Goal: Task Accomplishment & Management: Manage account settings

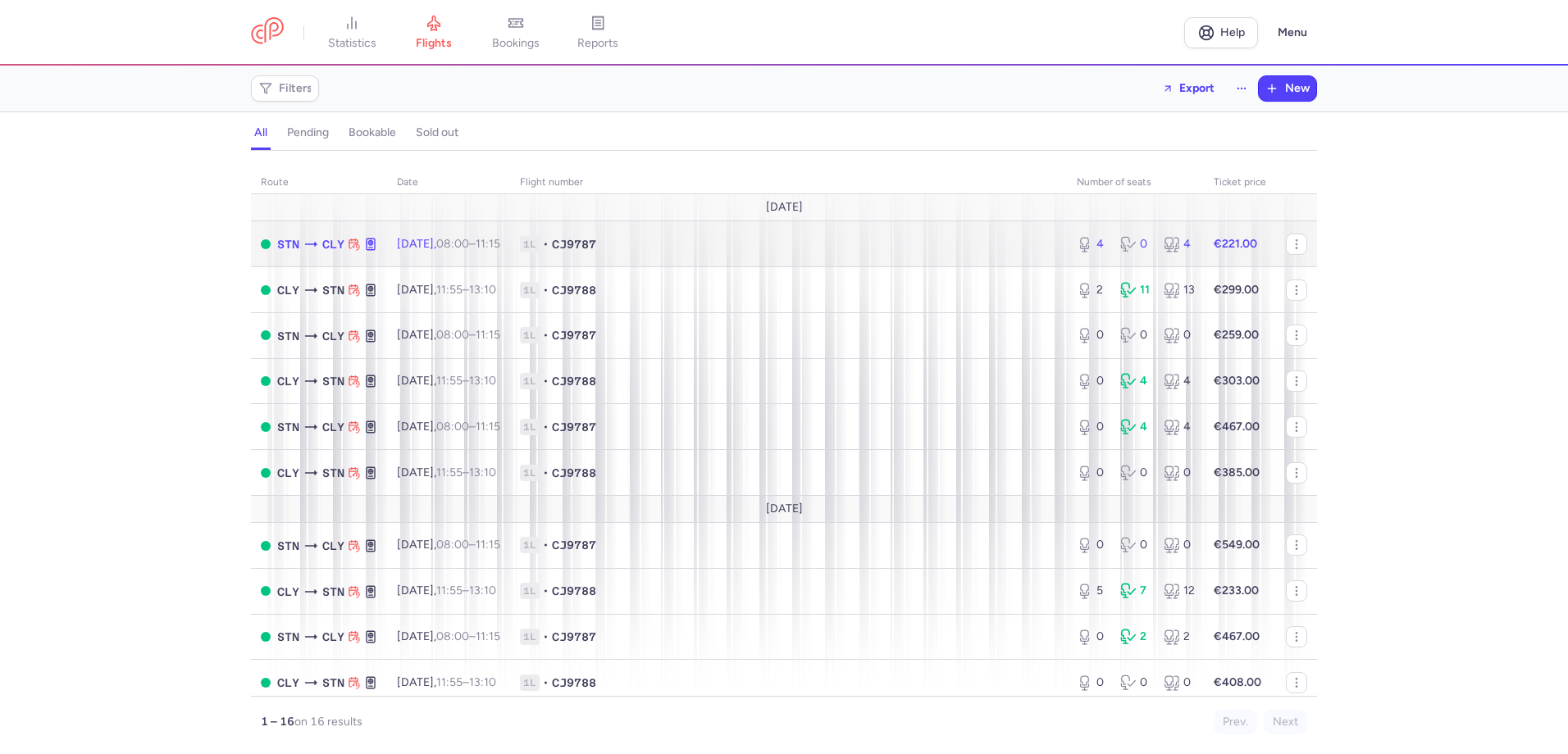
click at [946, 247] on span "1L • CJ9787" at bounding box center [788, 244] width 537 height 17
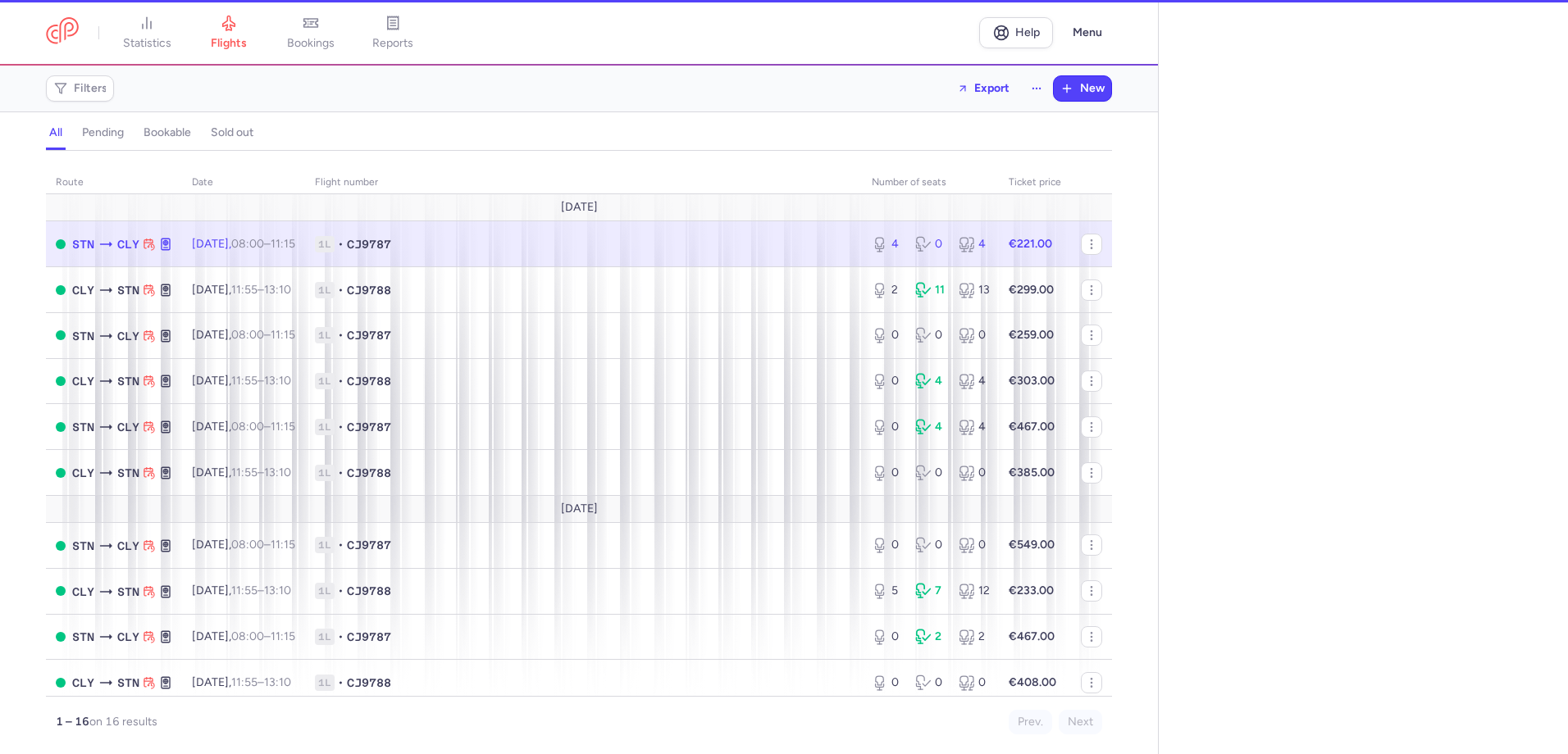
select select "days"
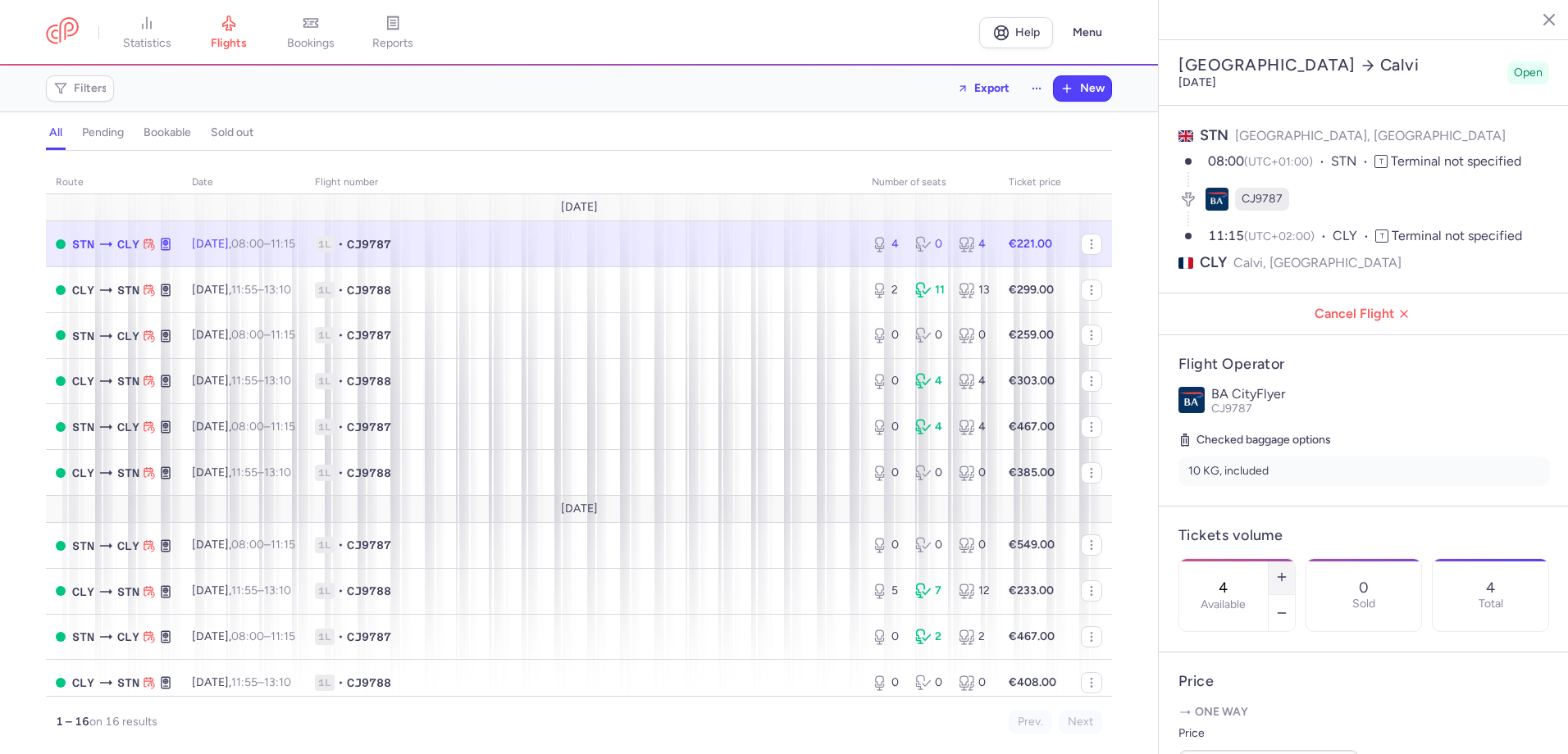
click at [1288, 571] on icon "button" at bounding box center [1281, 576] width 13 height 13
click at [1295, 595] on button "button" at bounding box center [1281, 613] width 26 height 36
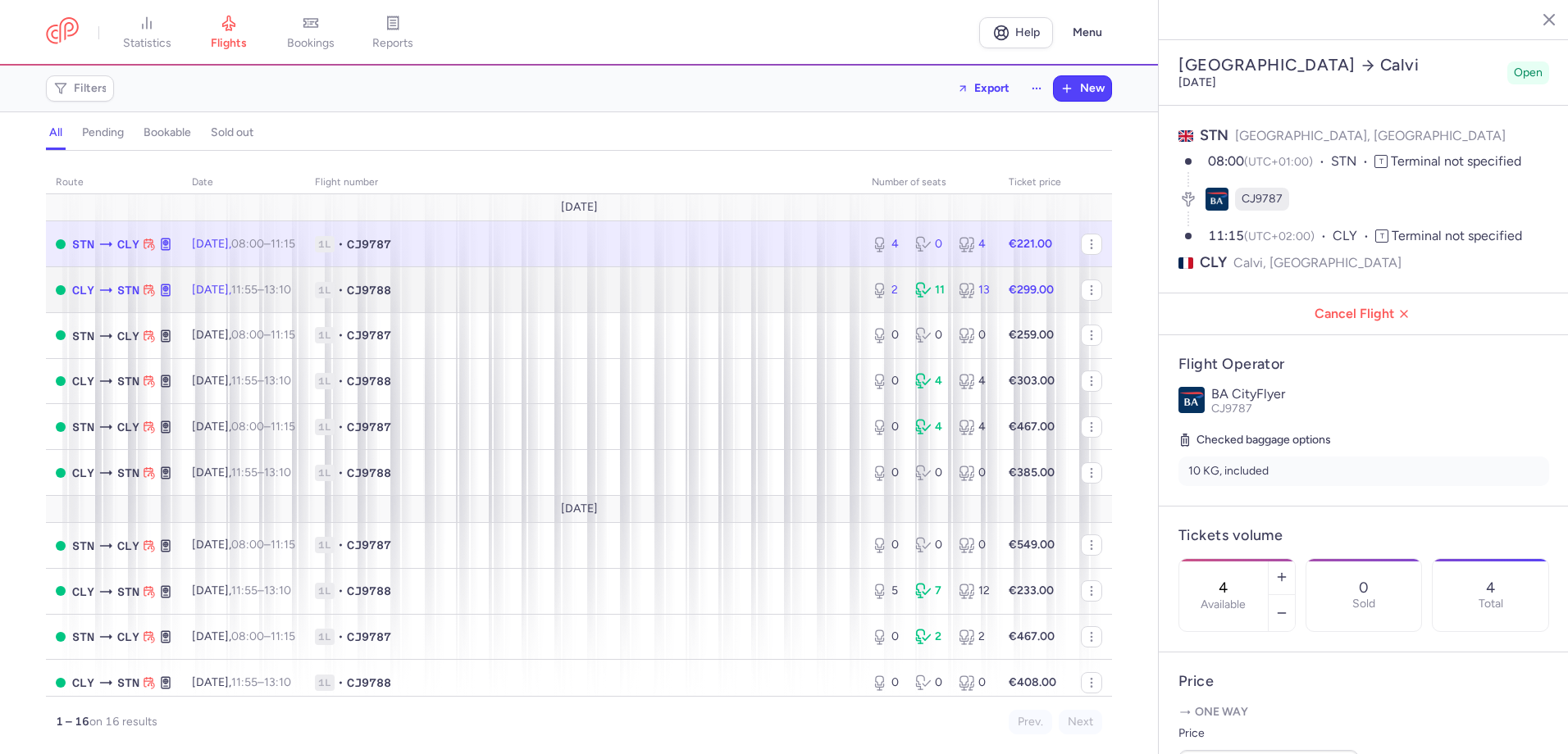
click at [752, 285] on span "1L • CJ9788" at bounding box center [583, 290] width 537 height 17
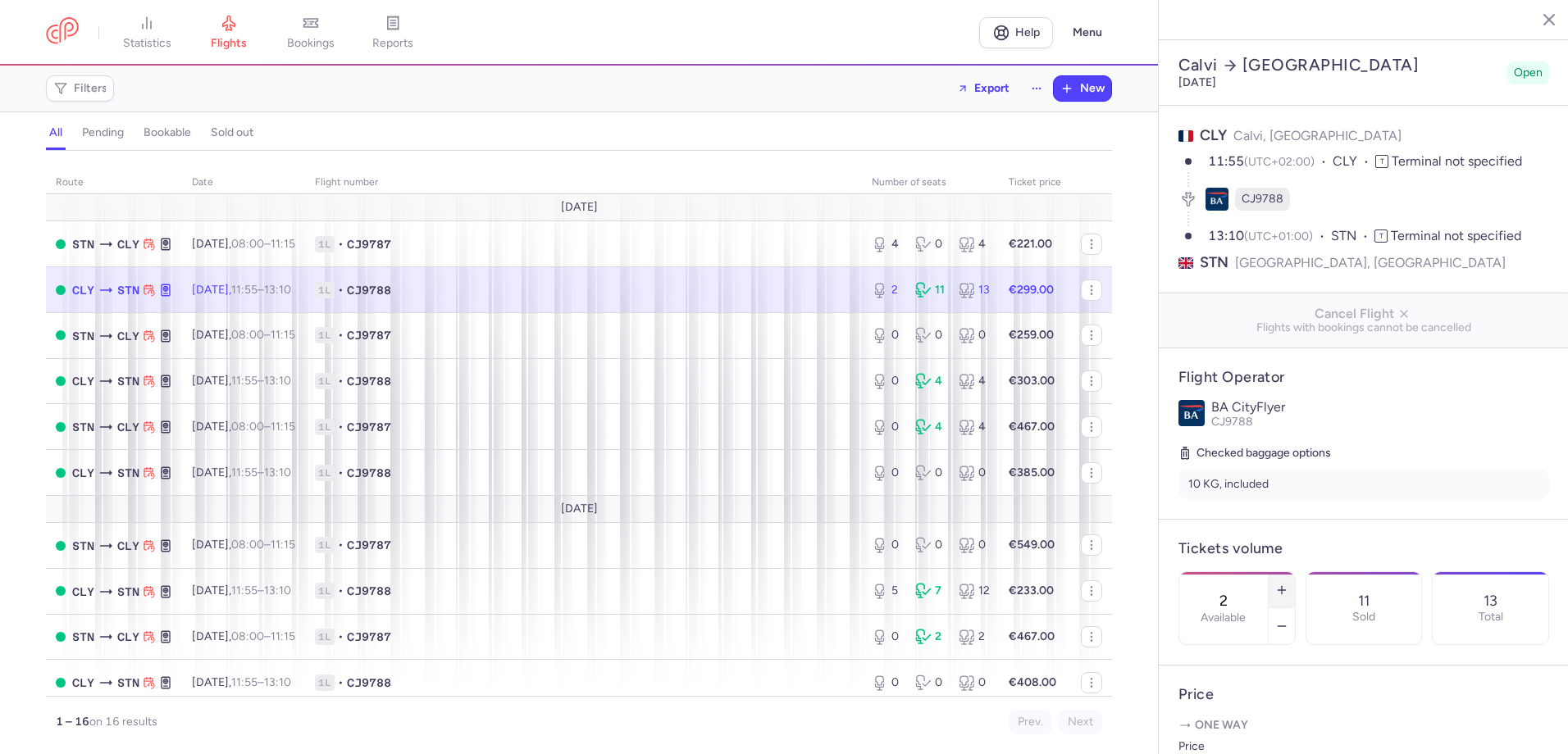
click at [1285, 590] on line "button" at bounding box center [1281, 590] width 8 height 0
click at [1288, 583] on icon "button" at bounding box center [1281, 589] width 13 height 13
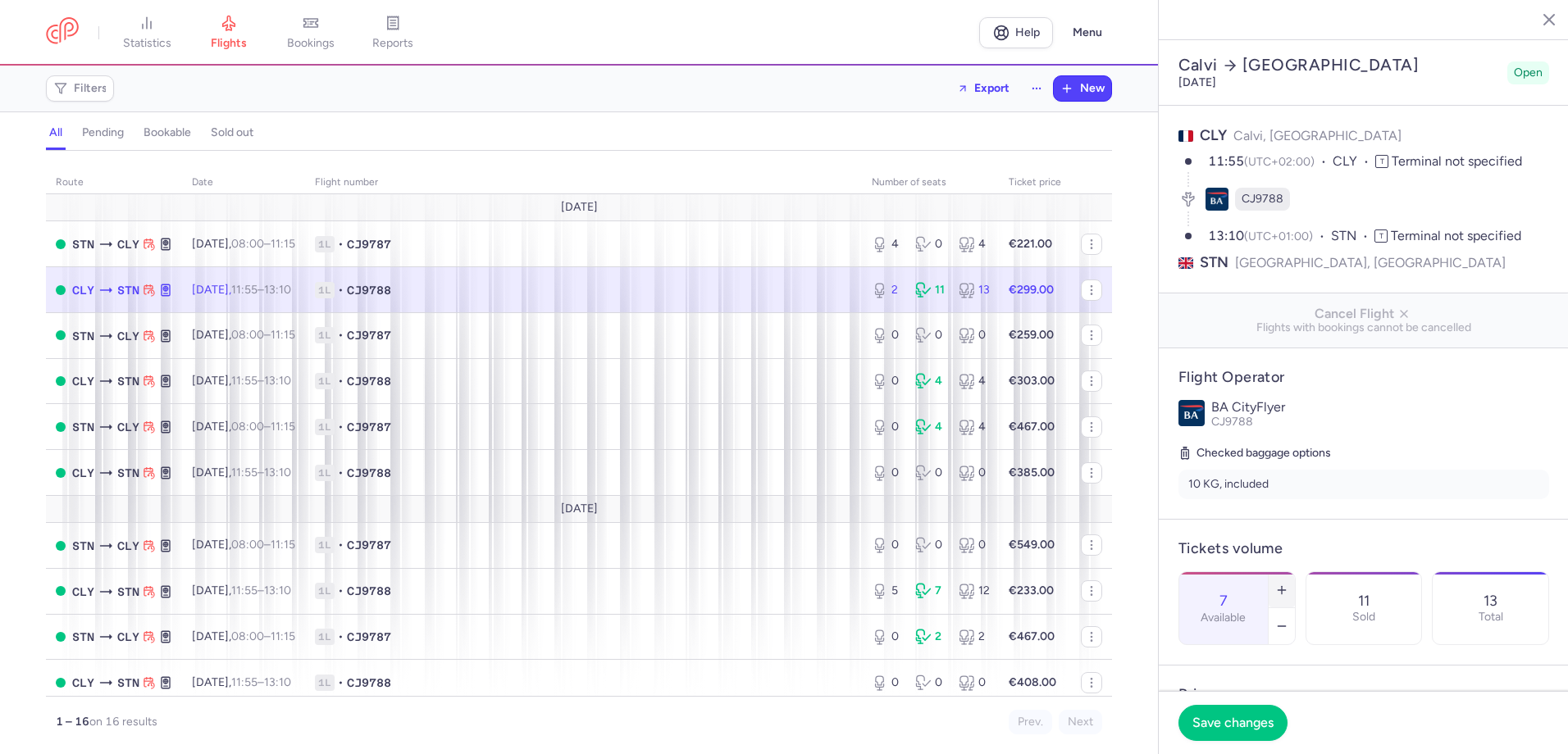
click at [1288, 583] on icon "button" at bounding box center [1281, 589] width 13 height 13
type input "9"
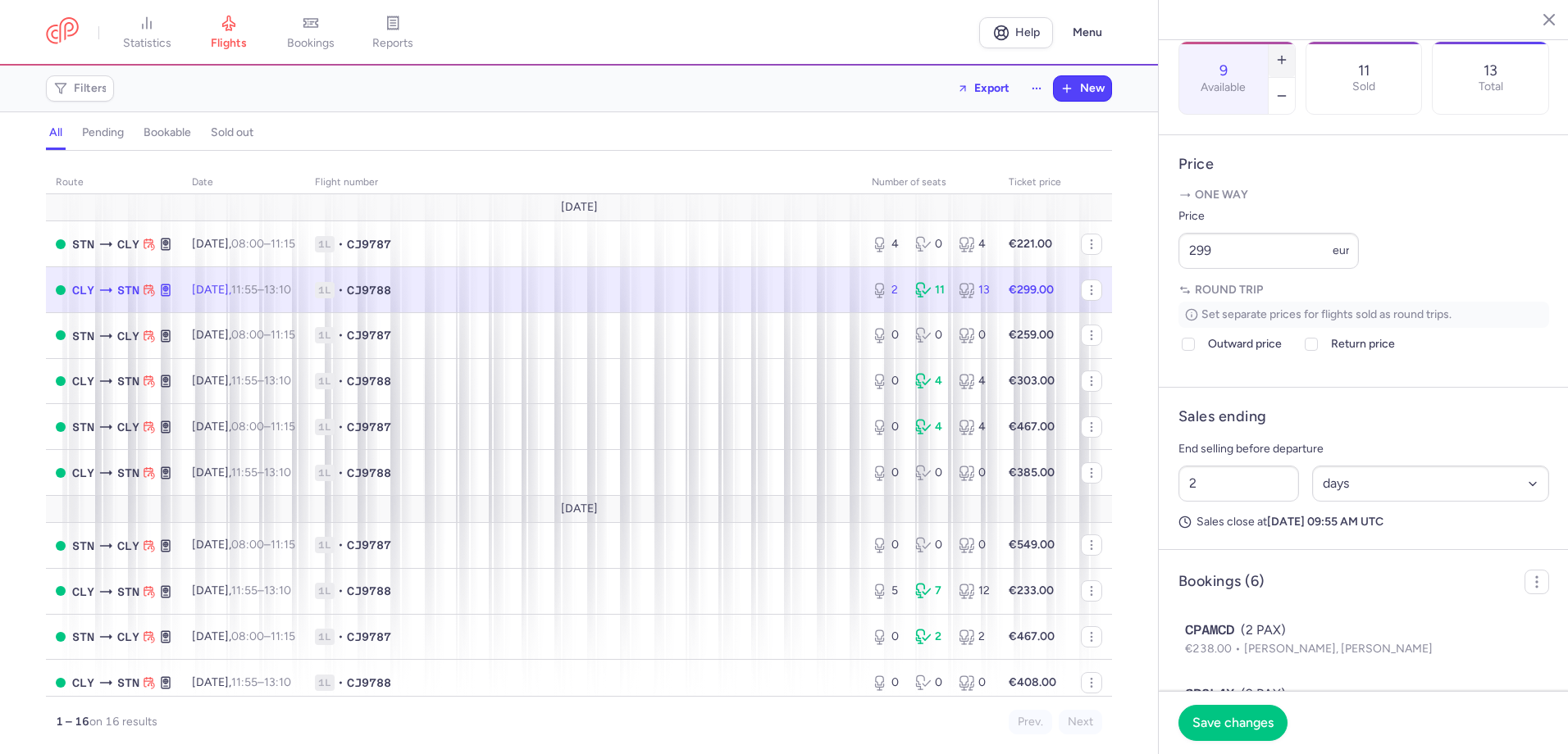
scroll to position [492, 0]
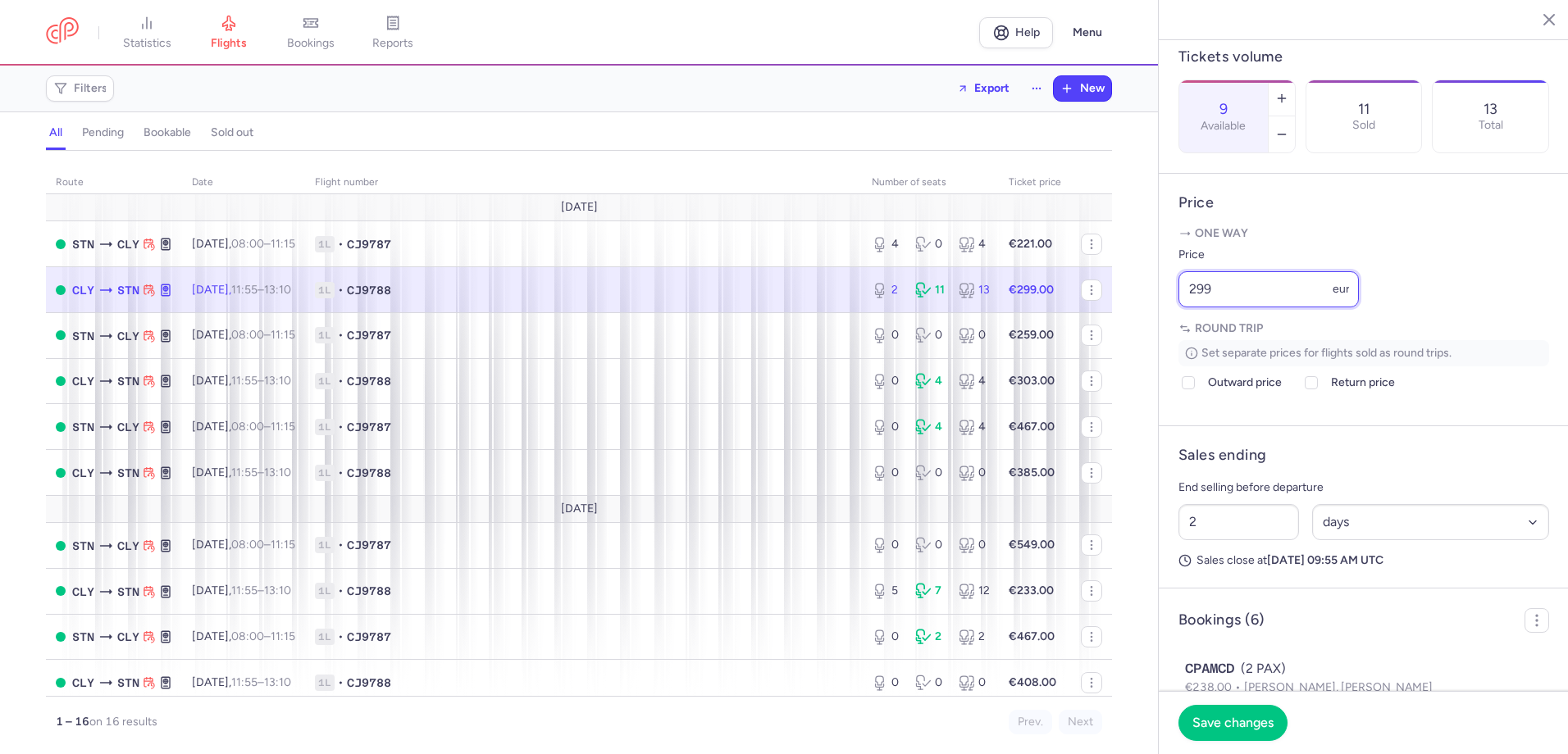
drag, startPoint x: 1246, startPoint y: 316, endPoint x: 1144, endPoint y: 343, distance: 105.5
click at [1144, 343] on div "statistics flights bookings reports Help Menu Filters Export New all pending bo…" at bounding box center [784, 377] width 1568 height 754
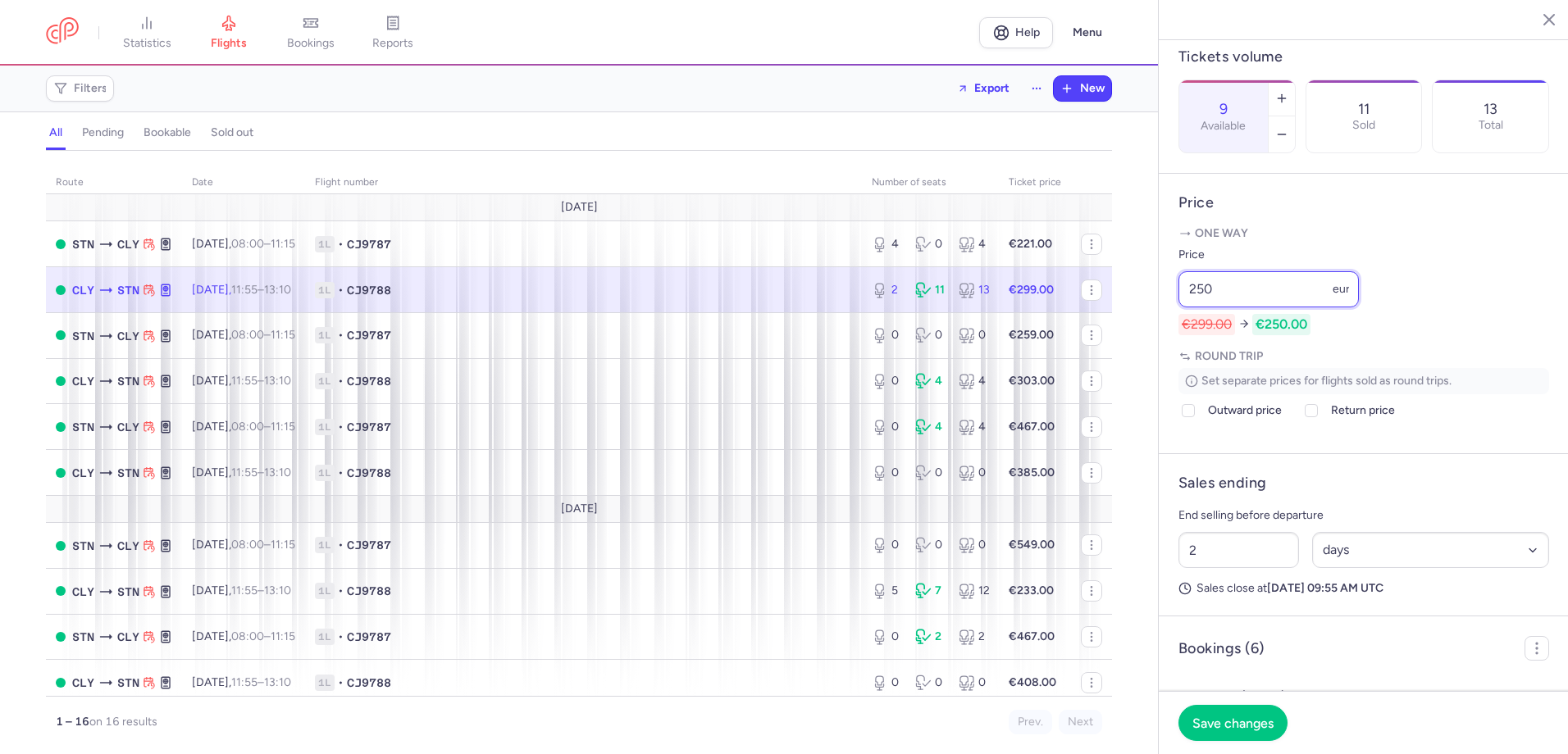
drag, startPoint x: 1215, startPoint y: 332, endPoint x: 1185, endPoint y: 332, distance: 30.0
click at [1185, 307] on input "250" at bounding box center [1268, 289] width 181 height 36
drag, startPoint x: 1218, startPoint y: 337, endPoint x: 1196, endPoint y: 345, distance: 23.4
click at [1196, 307] on input "199" at bounding box center [1268, 289] width 181 height 36
type input "169"
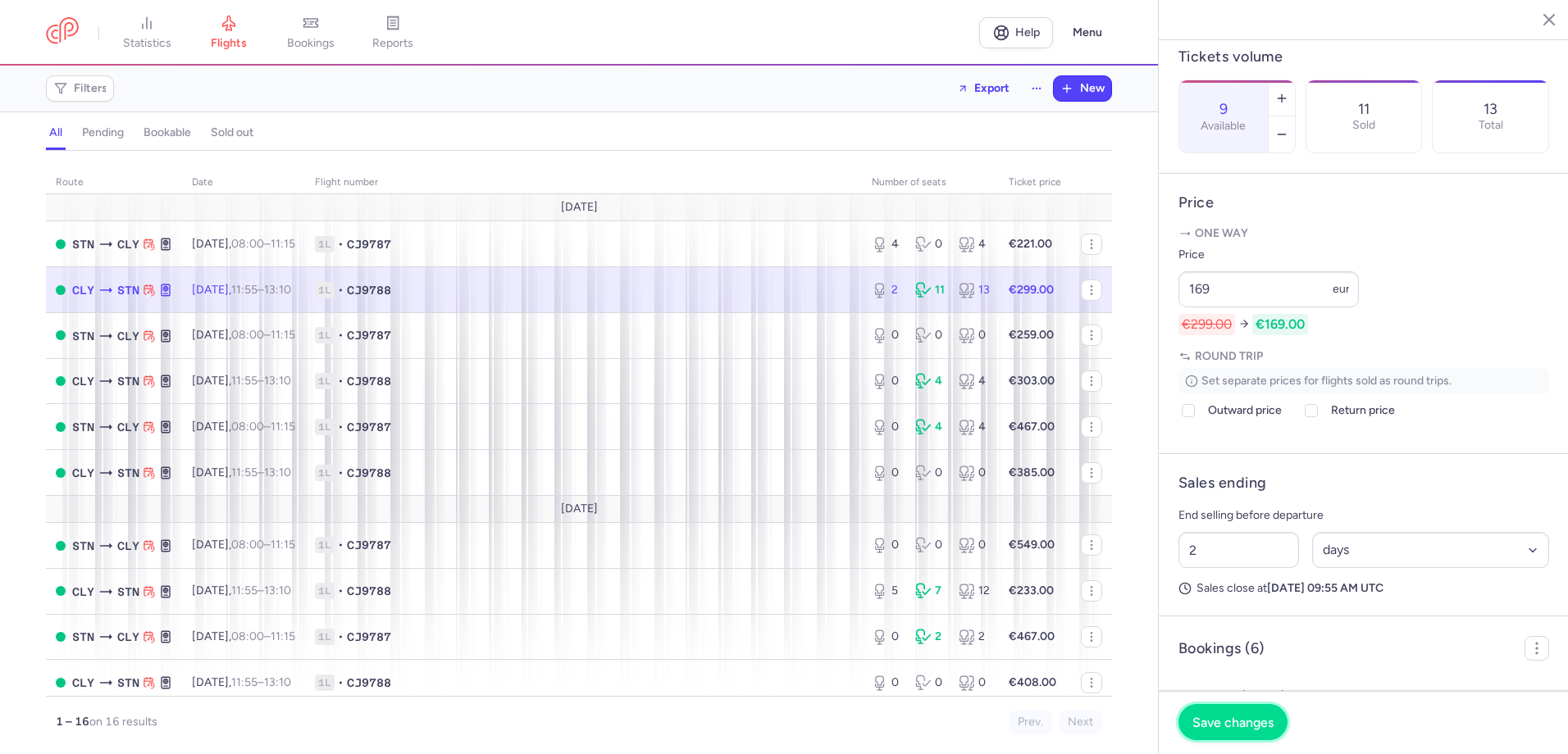
click at [1218, 724] on span "Save changes" at bounding box center [1232, 722] width 81 height 15
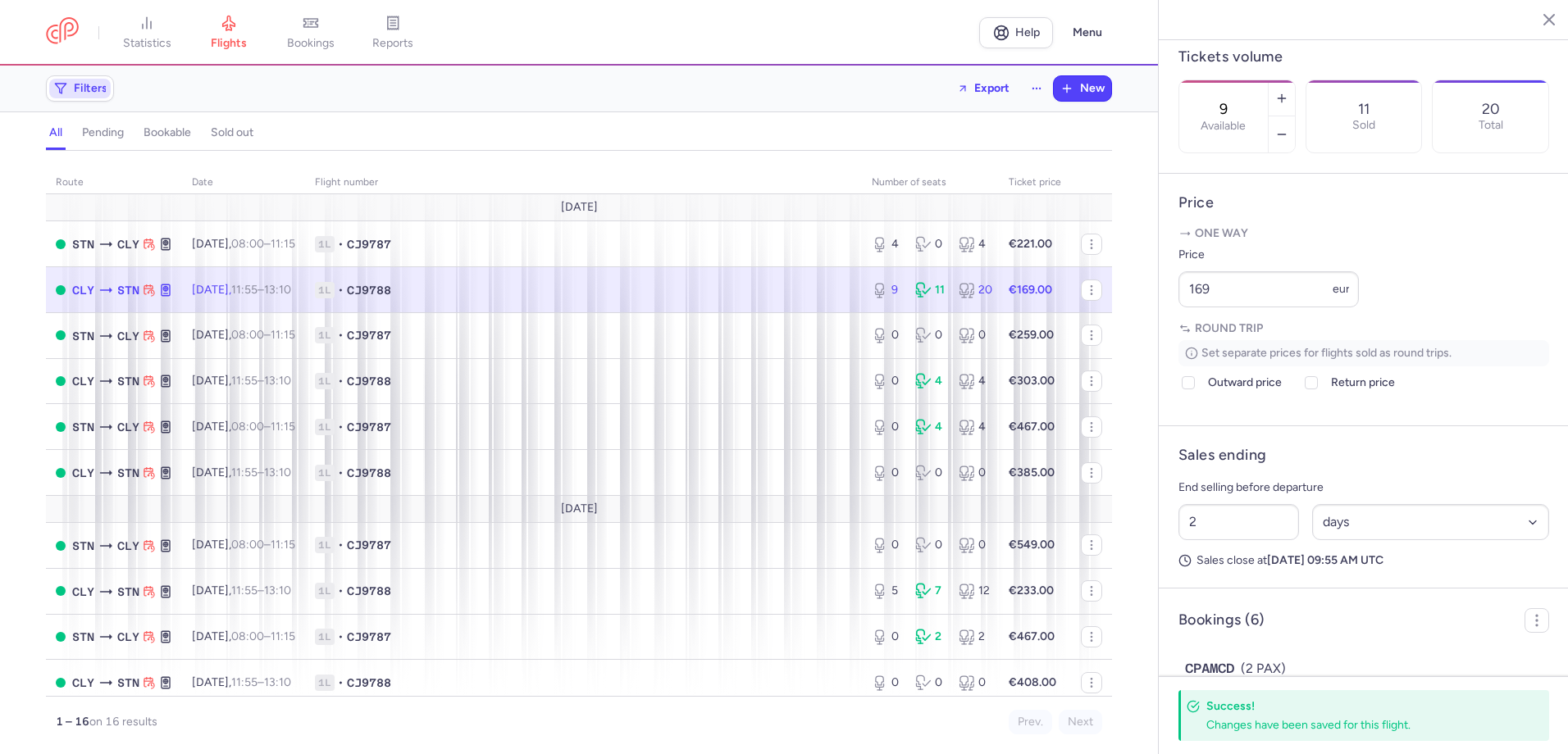
click at [74, 89] on span "Filters" at bounding box center [91, 88] width 33 height 13
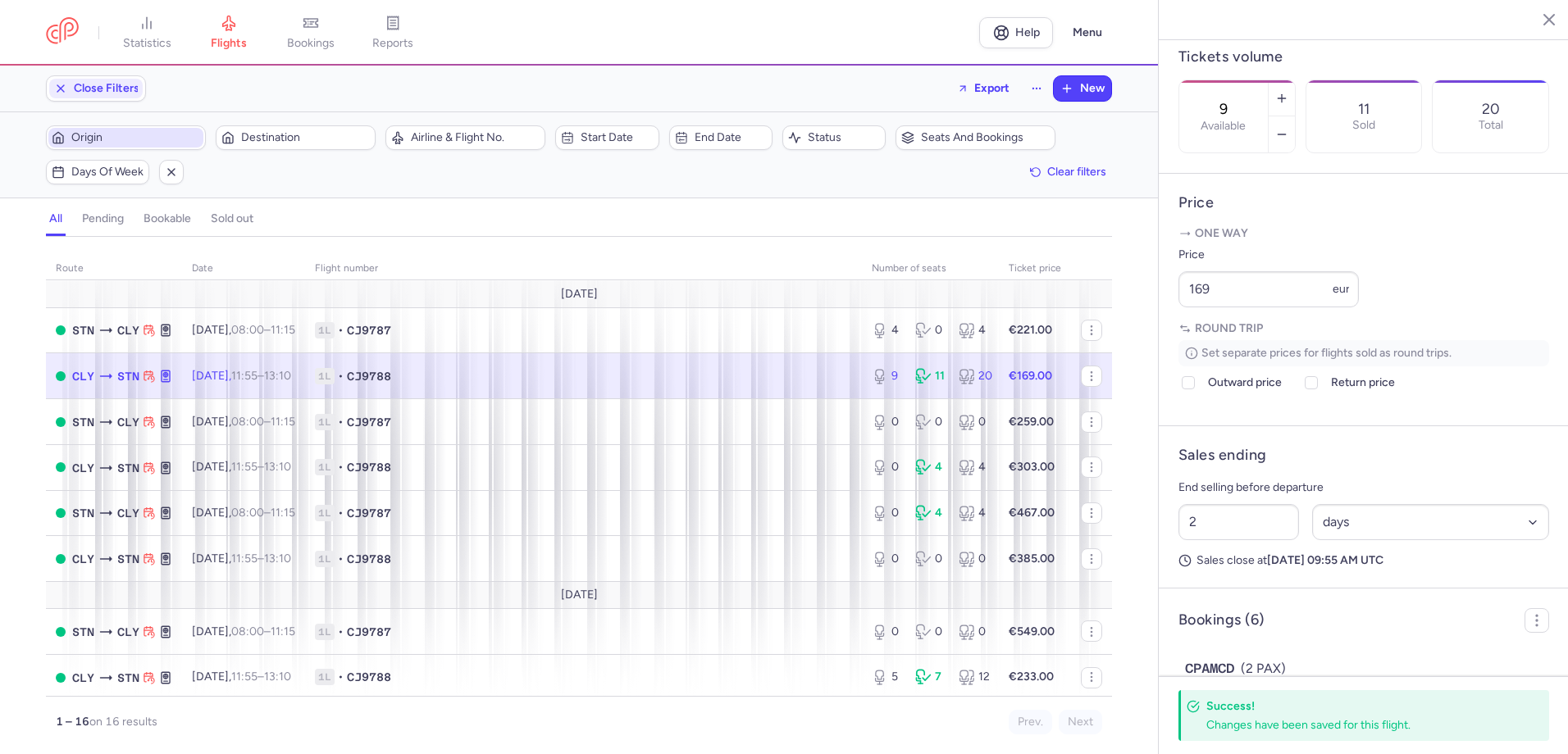
scroll to position [0, 0]
click at [75, 144] on span "Origin" at bounding box center [136, 137] width 129 height 13
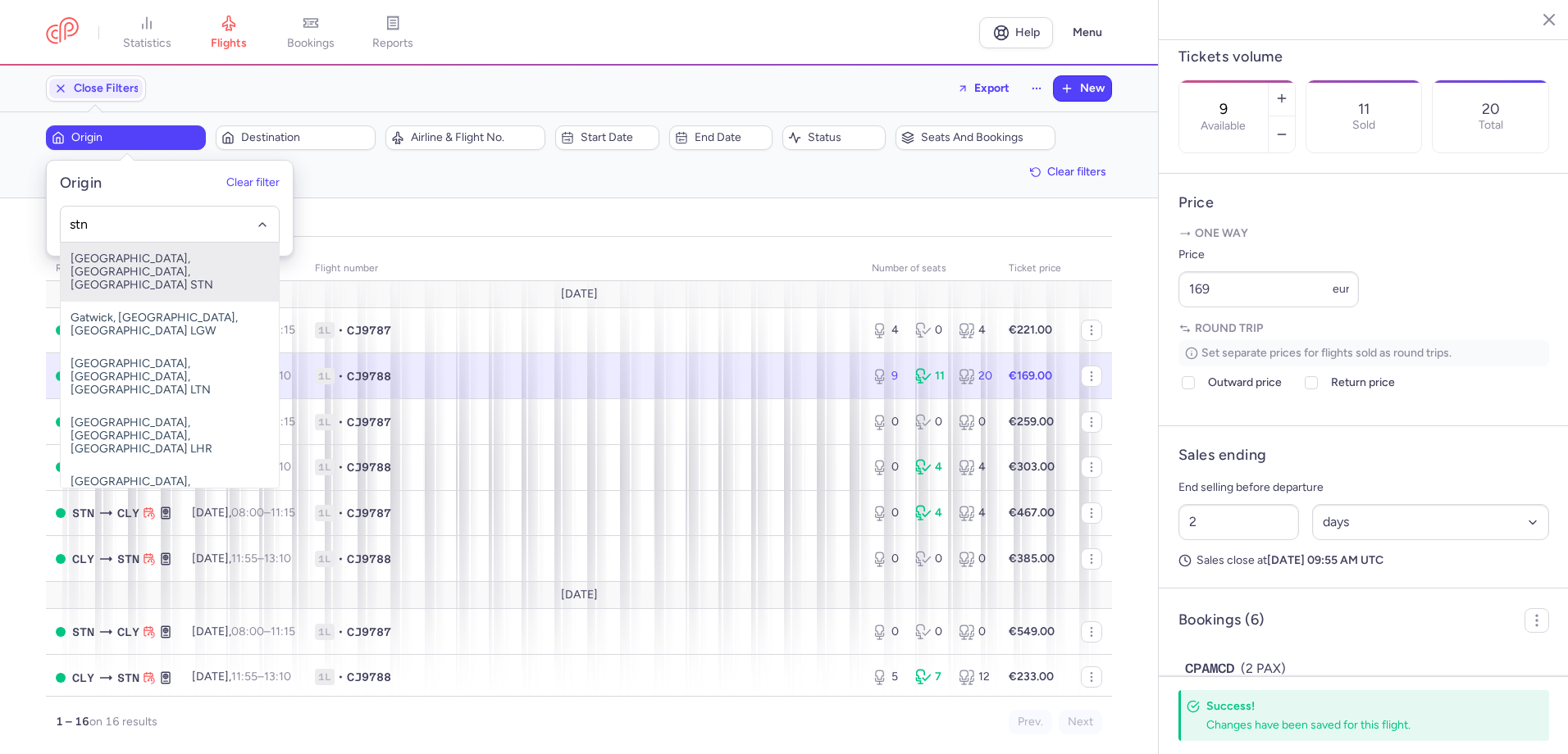
click at [95, 276] on span "[GEOGRAPHIC_DATA], [GEOGRAPHIC_DATA], [GEOGRAPHIC_DATA] STN" at bounding box center [170, 272] width 219 height 60
type input "stn"
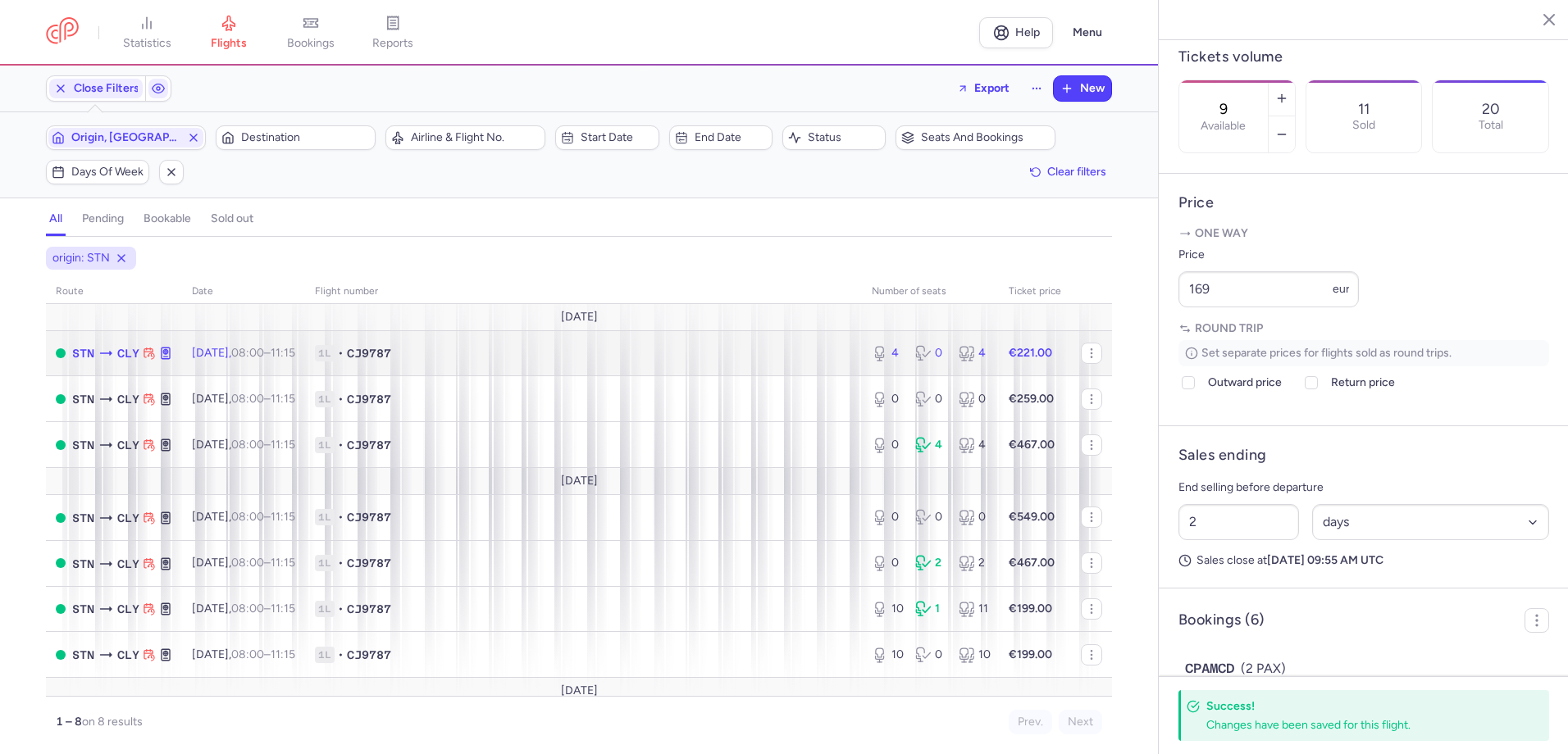
click at [656, 339] on td "1L • CJ9787" at bounding box center [583, 353] width 557 height 46
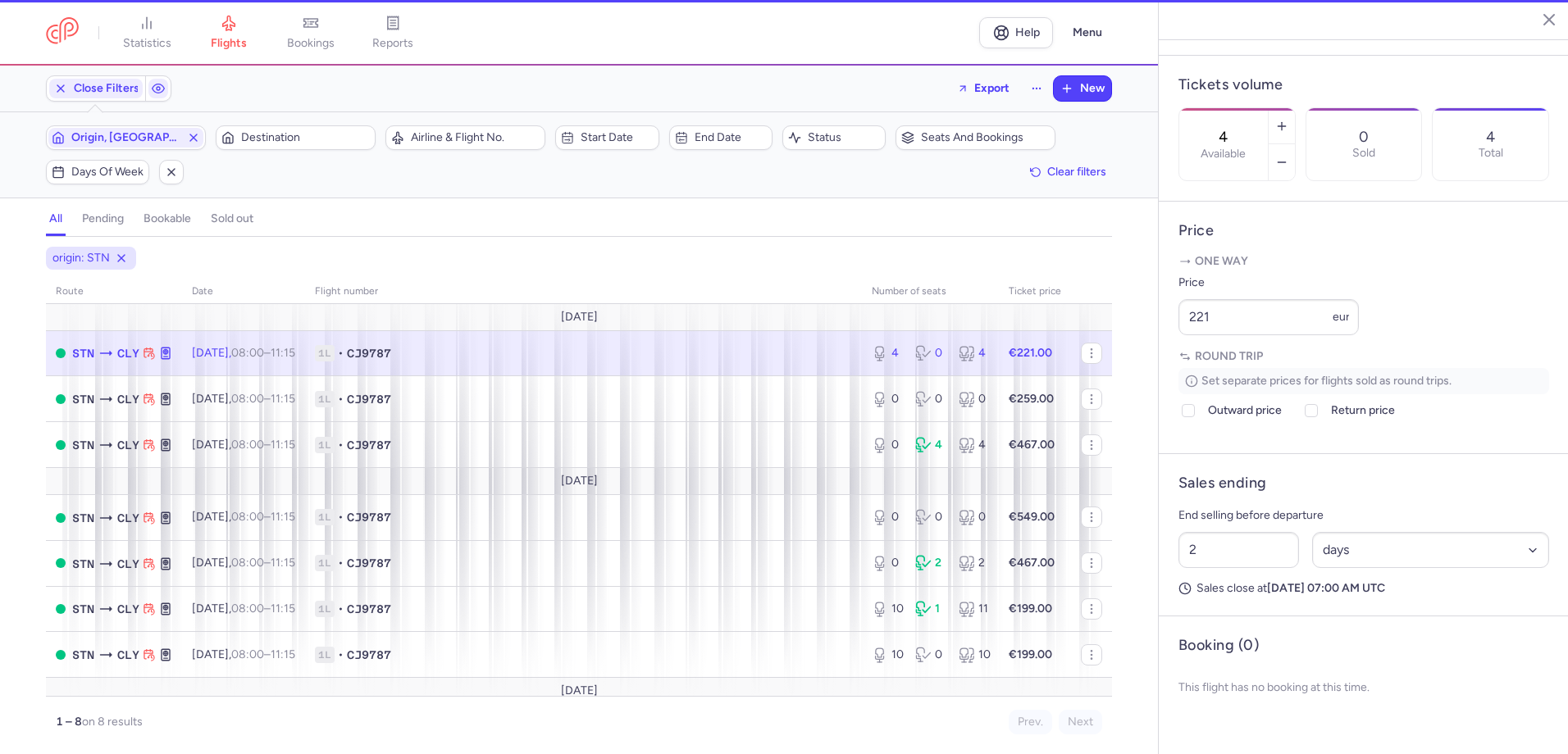
scroll to position [467, 0]
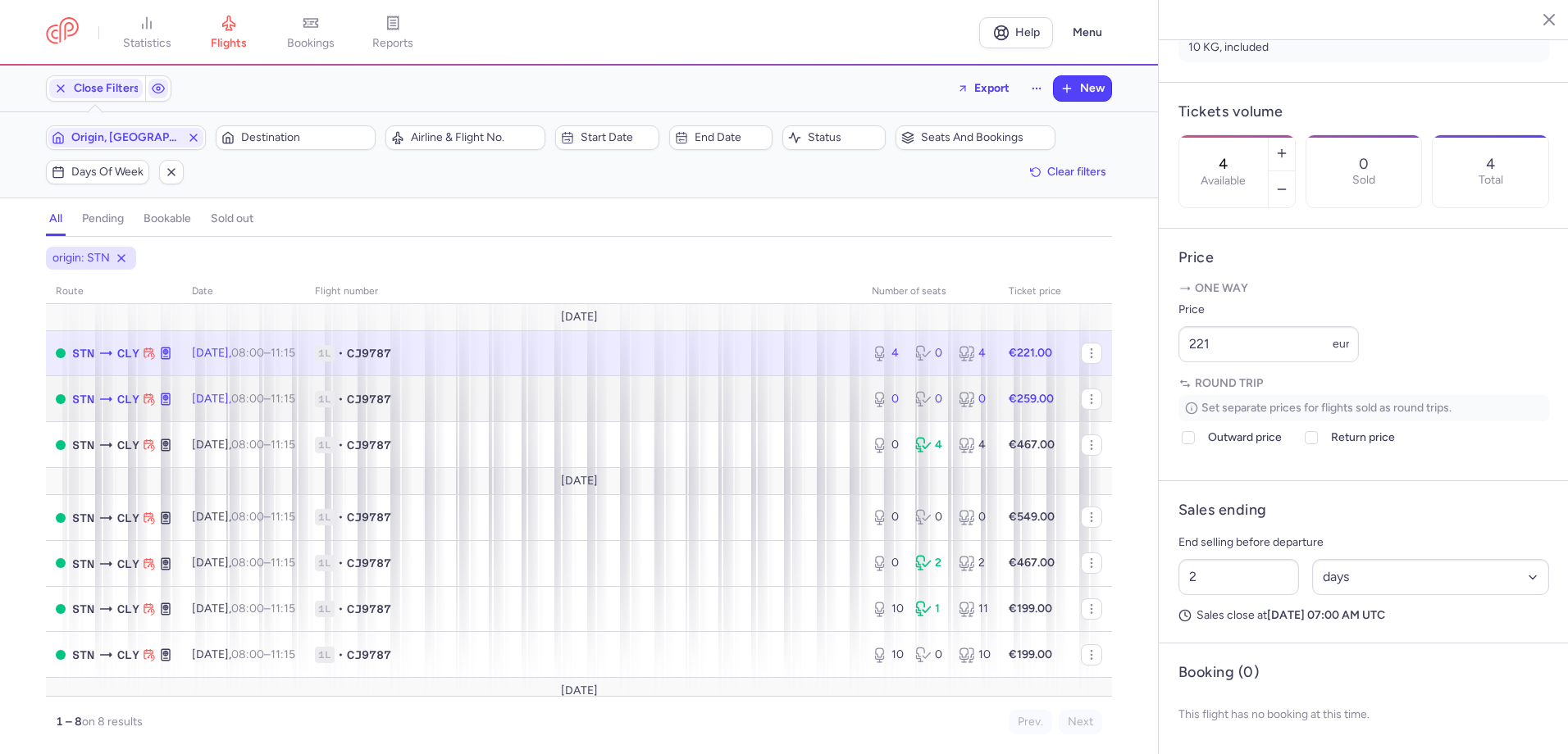
click at [530, 387] on td "1L • CJ9787" at bounding box center [583, 399] width 557 height 46
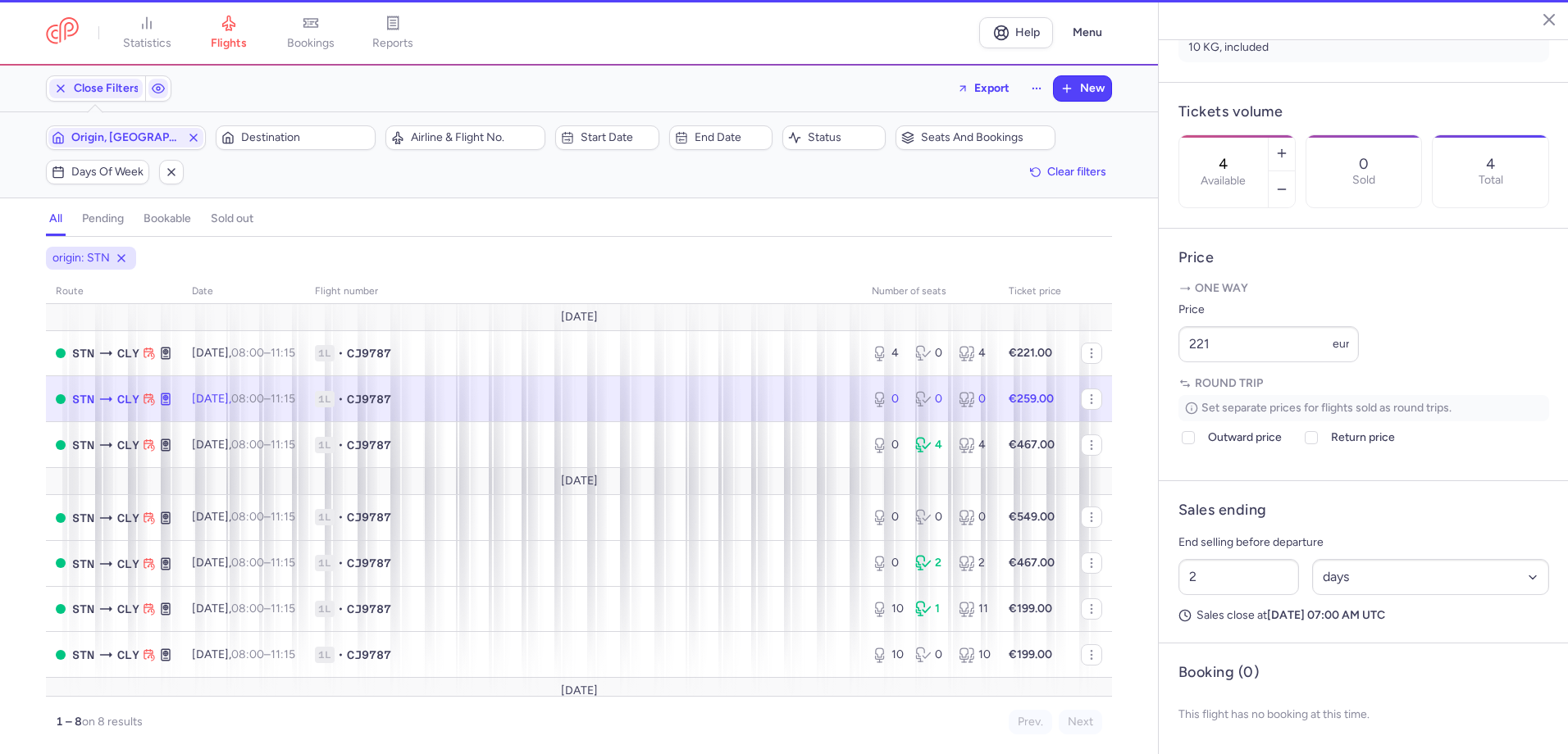
type input "0"
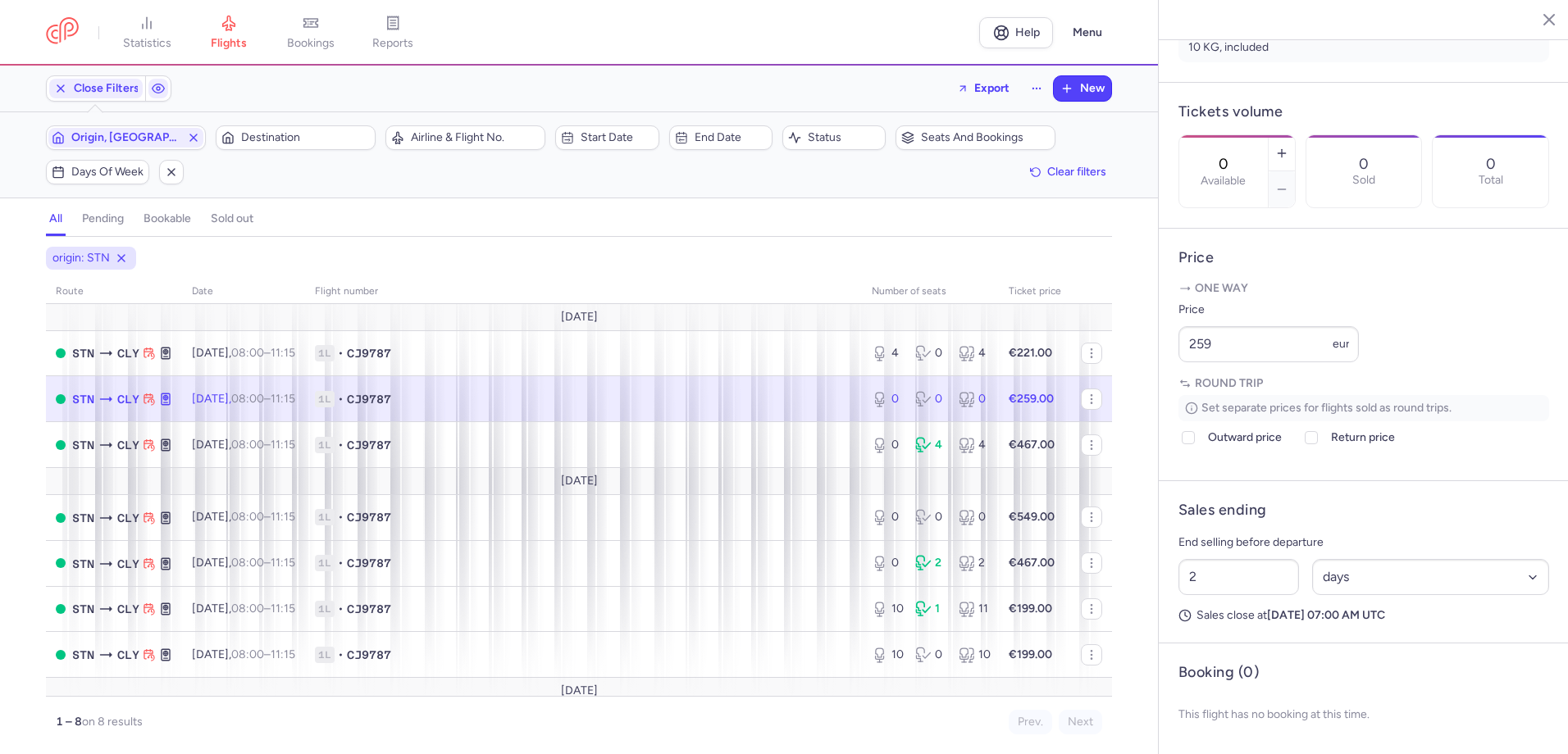
click at [605, 417] on td "1L • CJ9787" at bounding box center [583, 399] width 557 height 46
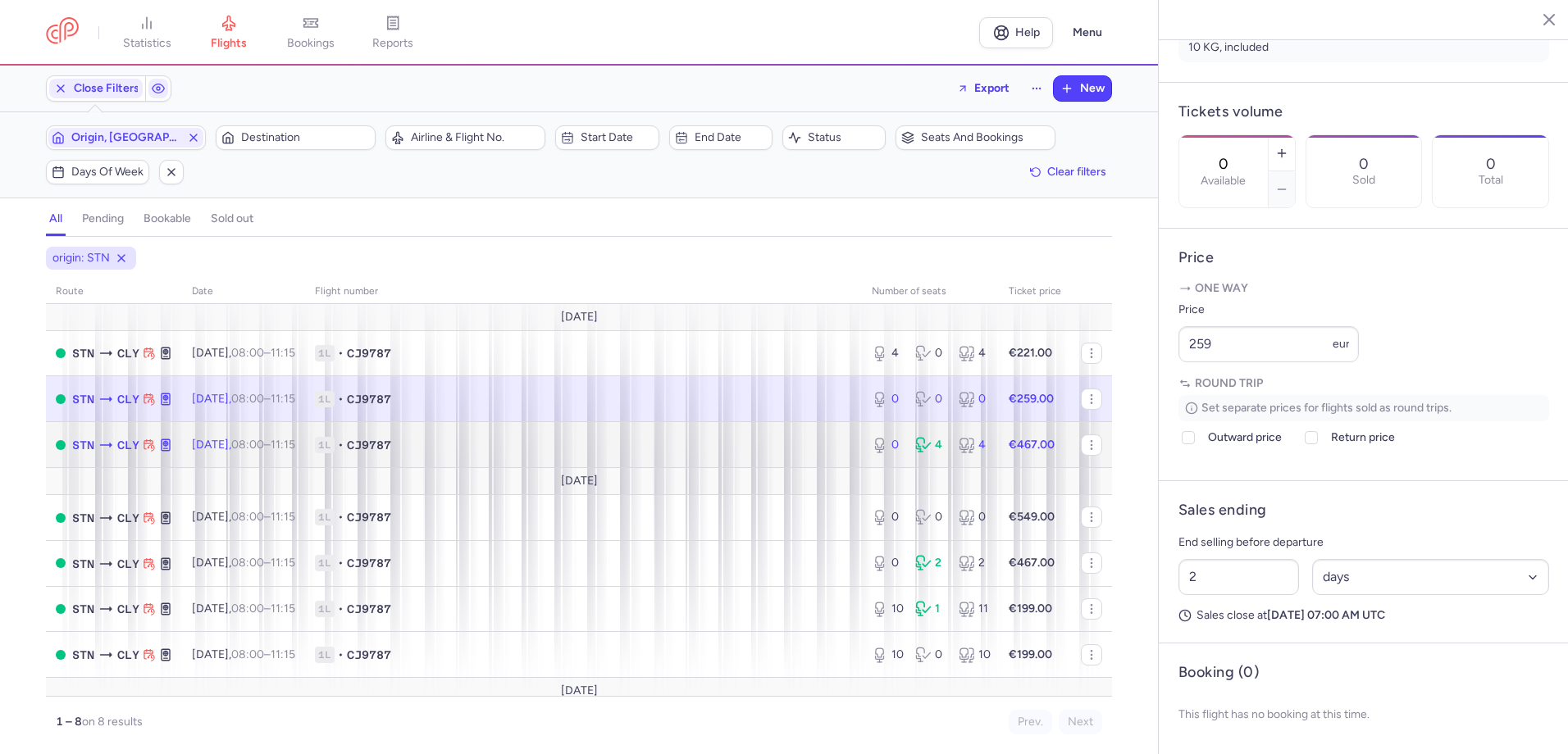
click at [576, 455] on td "1L • CJ9787" at bounding box center [583, 445] width 557 height 46
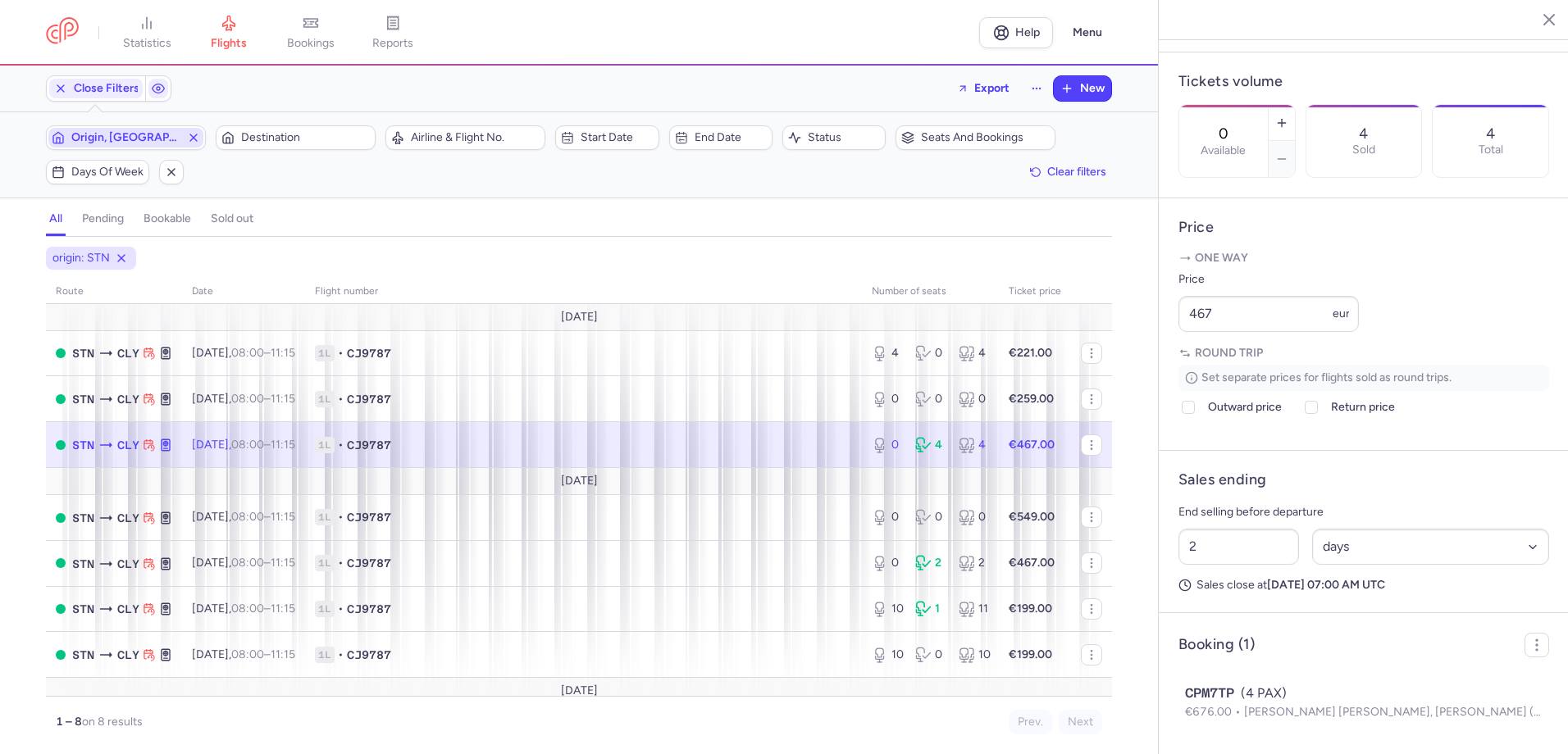
click at [144, 133] on span "Origin, [GEOGRAPHIC_DATA]" at bounding box center [126, 137] width 109 height 13
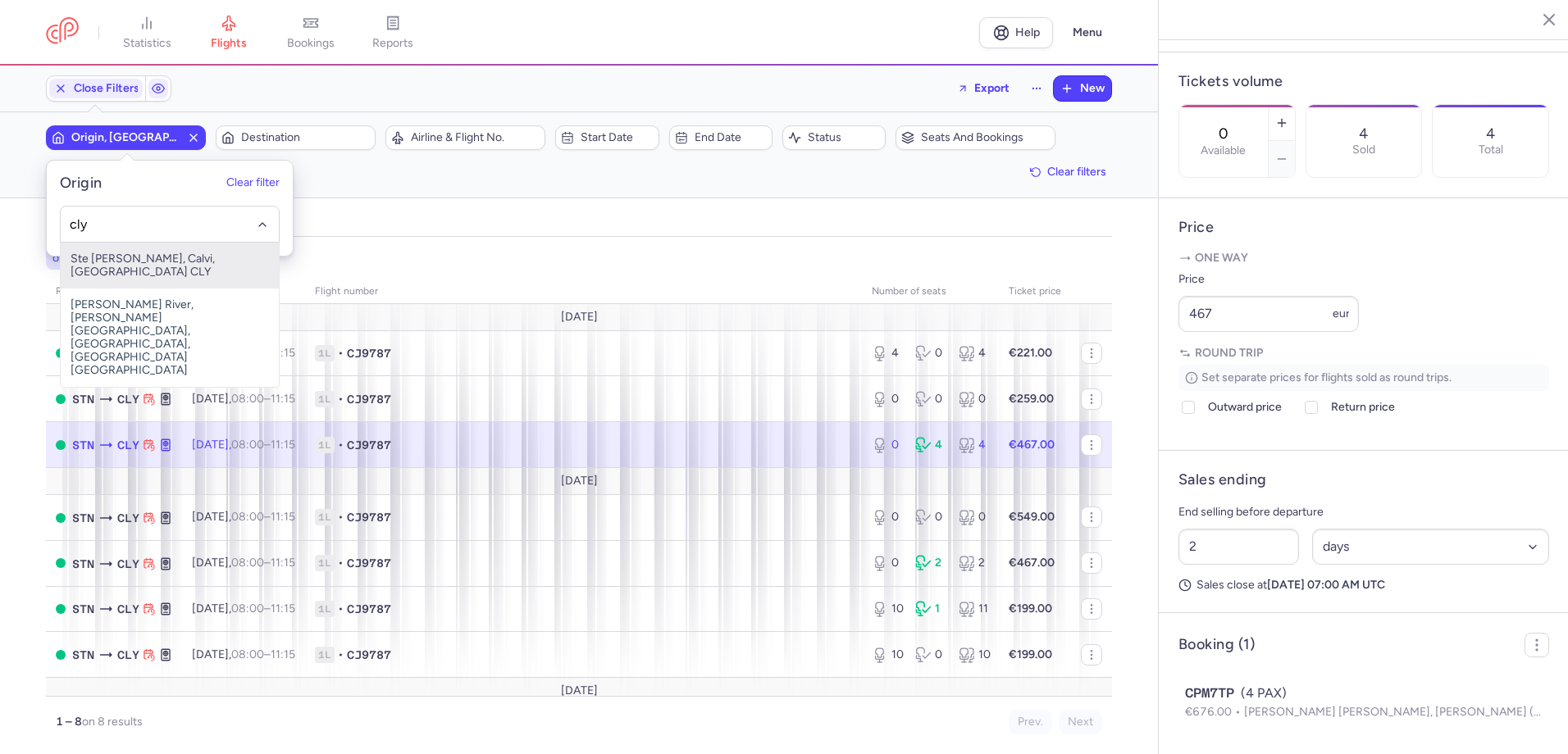
click at [166, 269] on span "Ste [PERSON_NAME], Calvi, [GEOGRAPHIC_DATA] CLY" at bounding box center [170, 265] width 219 height 46
type input "cly"
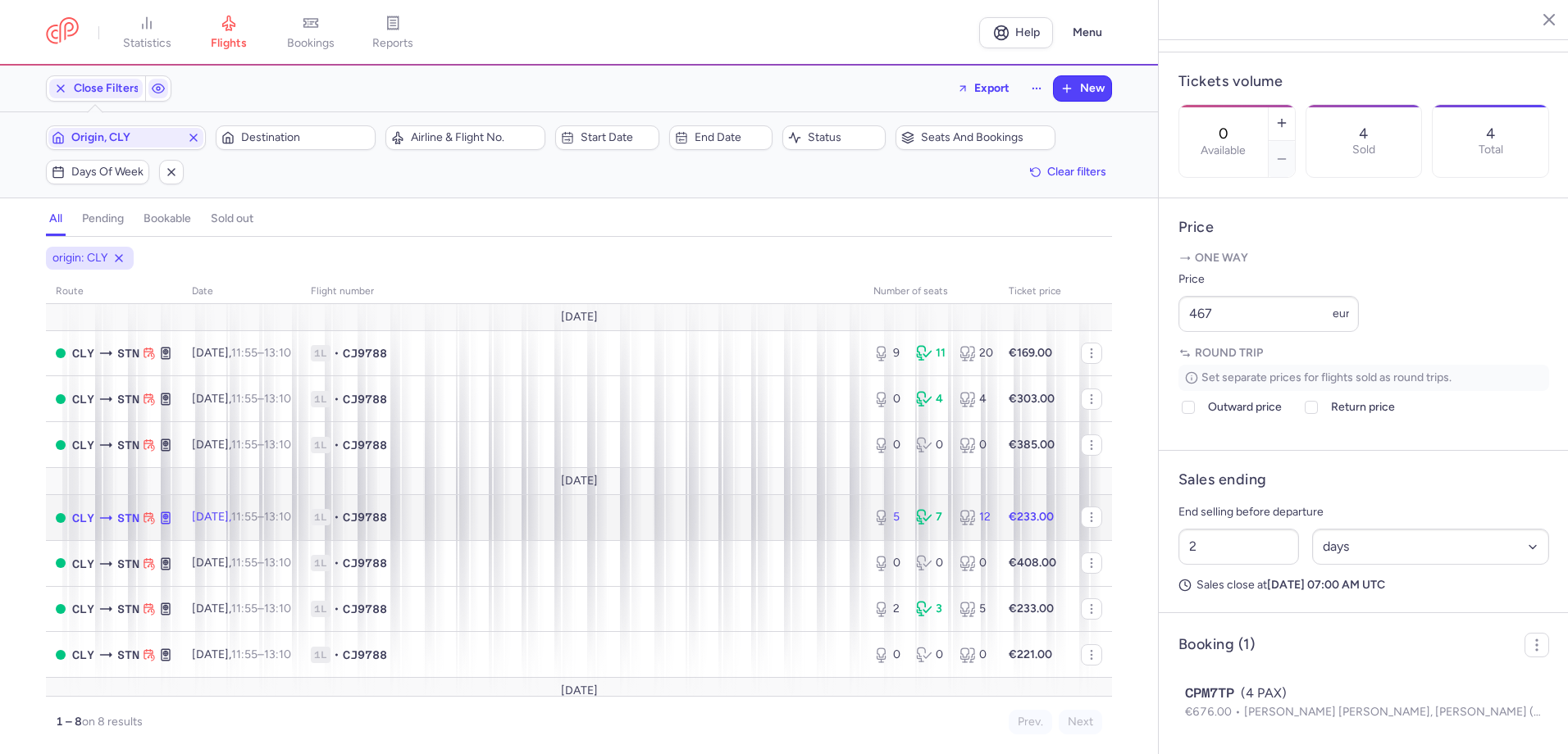
click at [623, 504] on td "1L • CJ9788" at bounding box center [582, 518] width 563 height 46
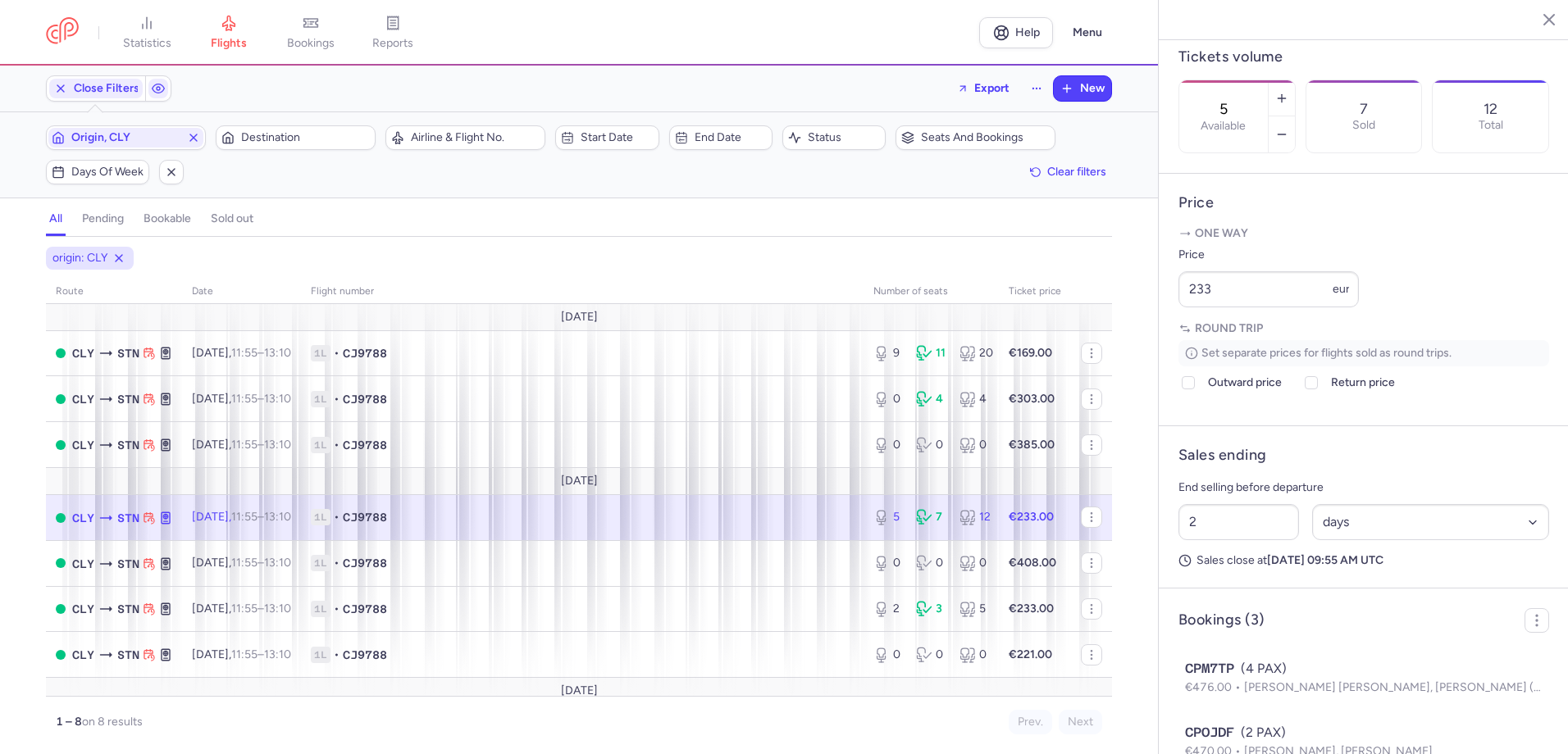
scroll to position [54, 0]
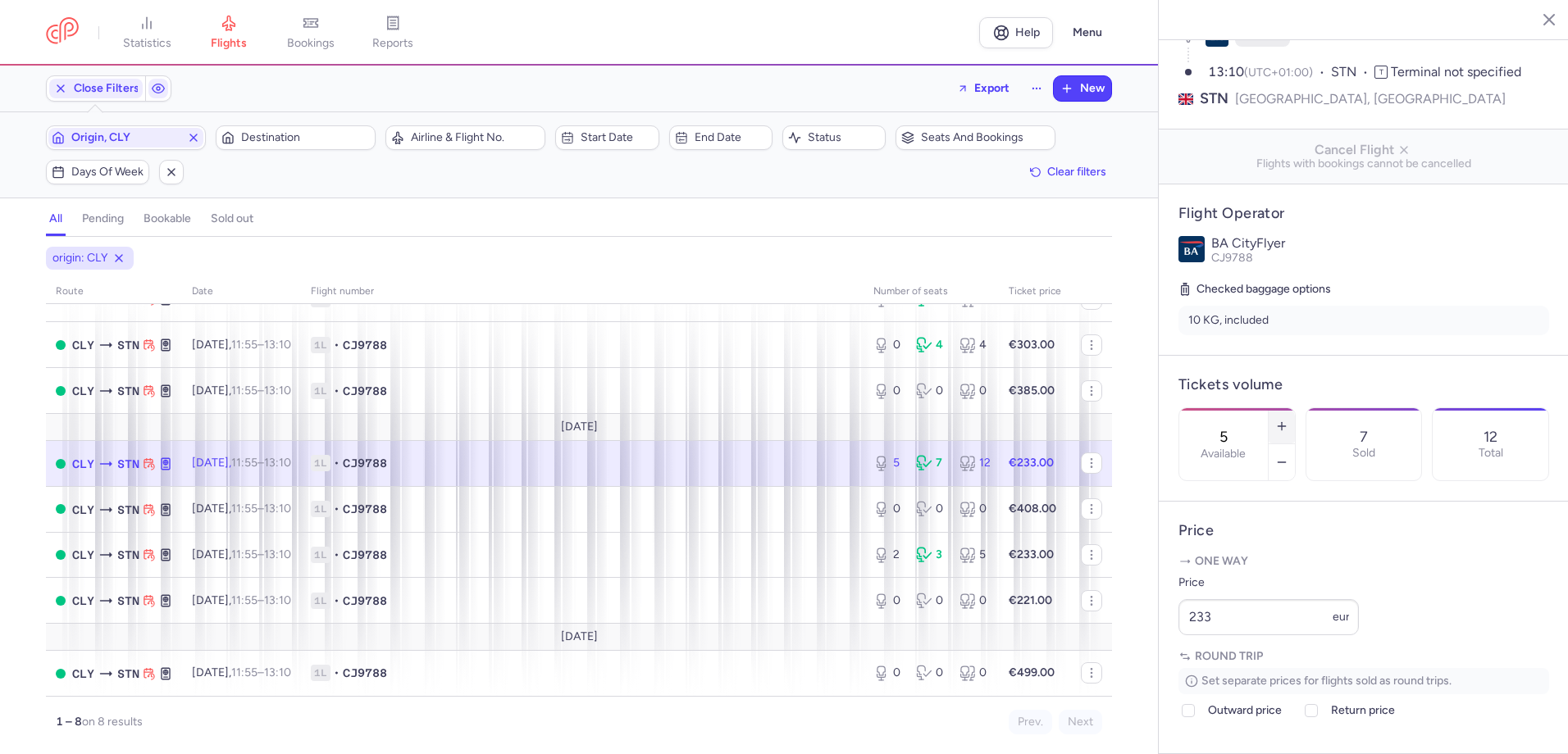
click at [1295, 409] on button "button" at bounding box center [1281, 426] width 26 height 36
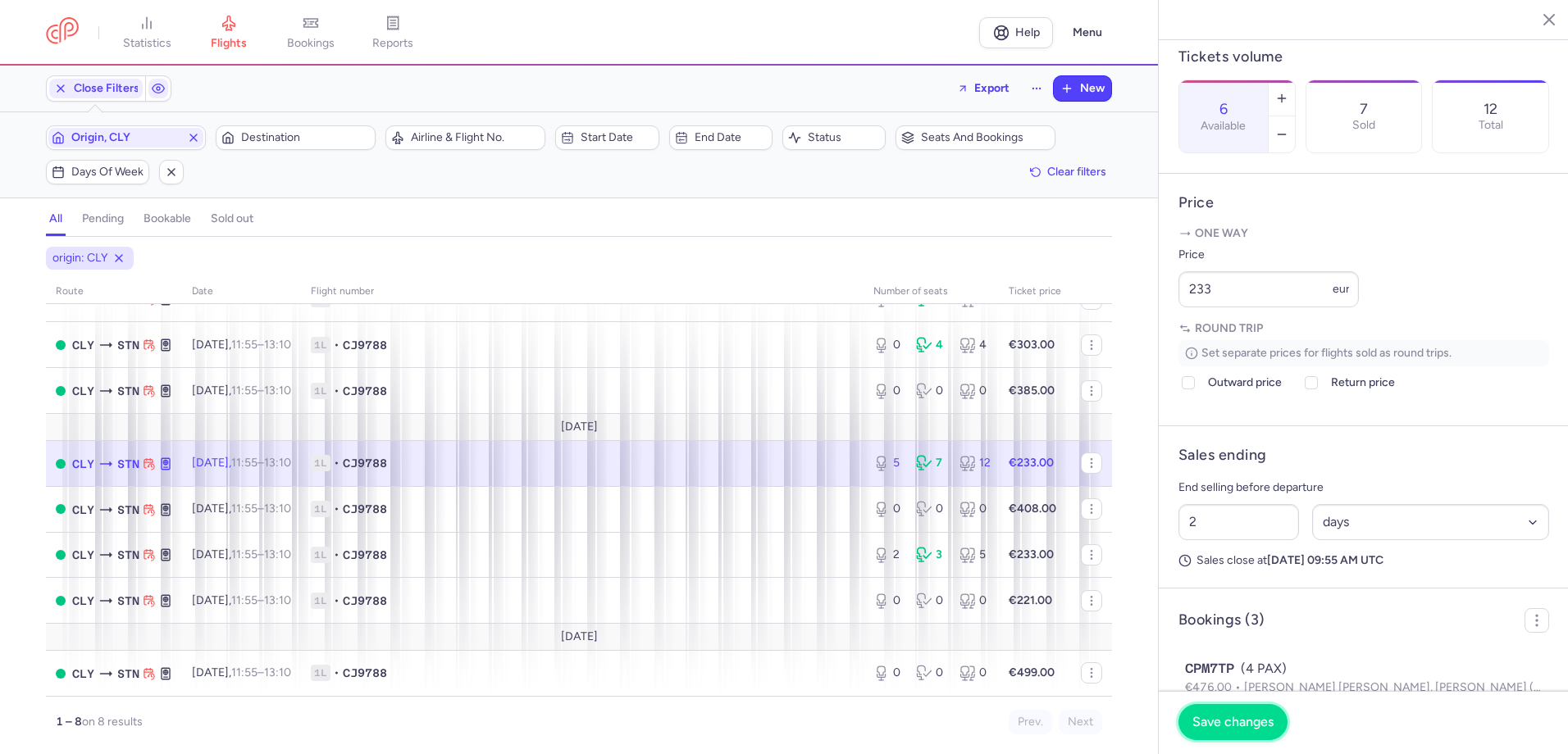
click at [1226, 731] on button "Save changes" at bounding box center [1233, 722] width 109 height 36
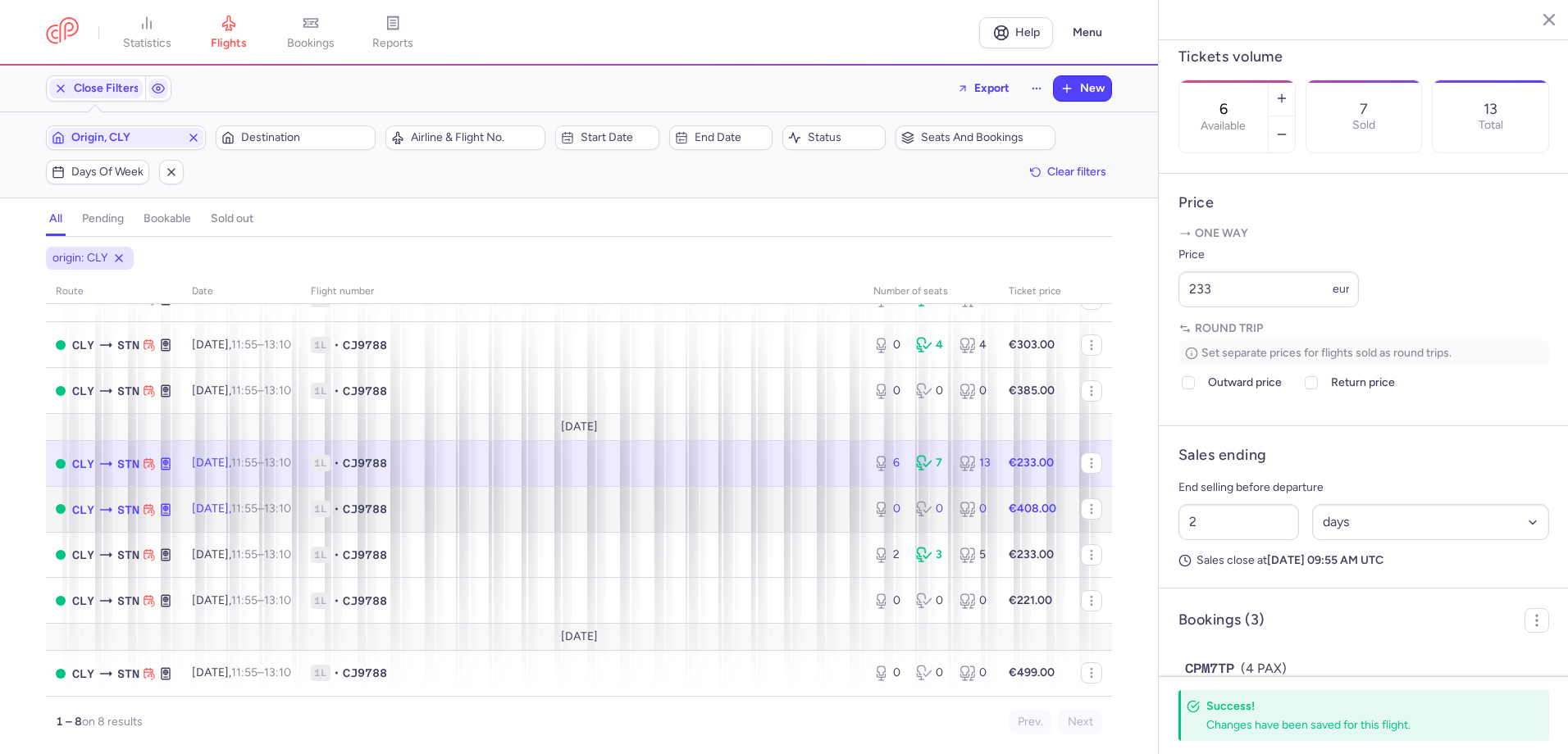
click at [593, 520] on td "1L • CJ9788" at bounding box center [582, 508] width 563 height 46
type input "0"
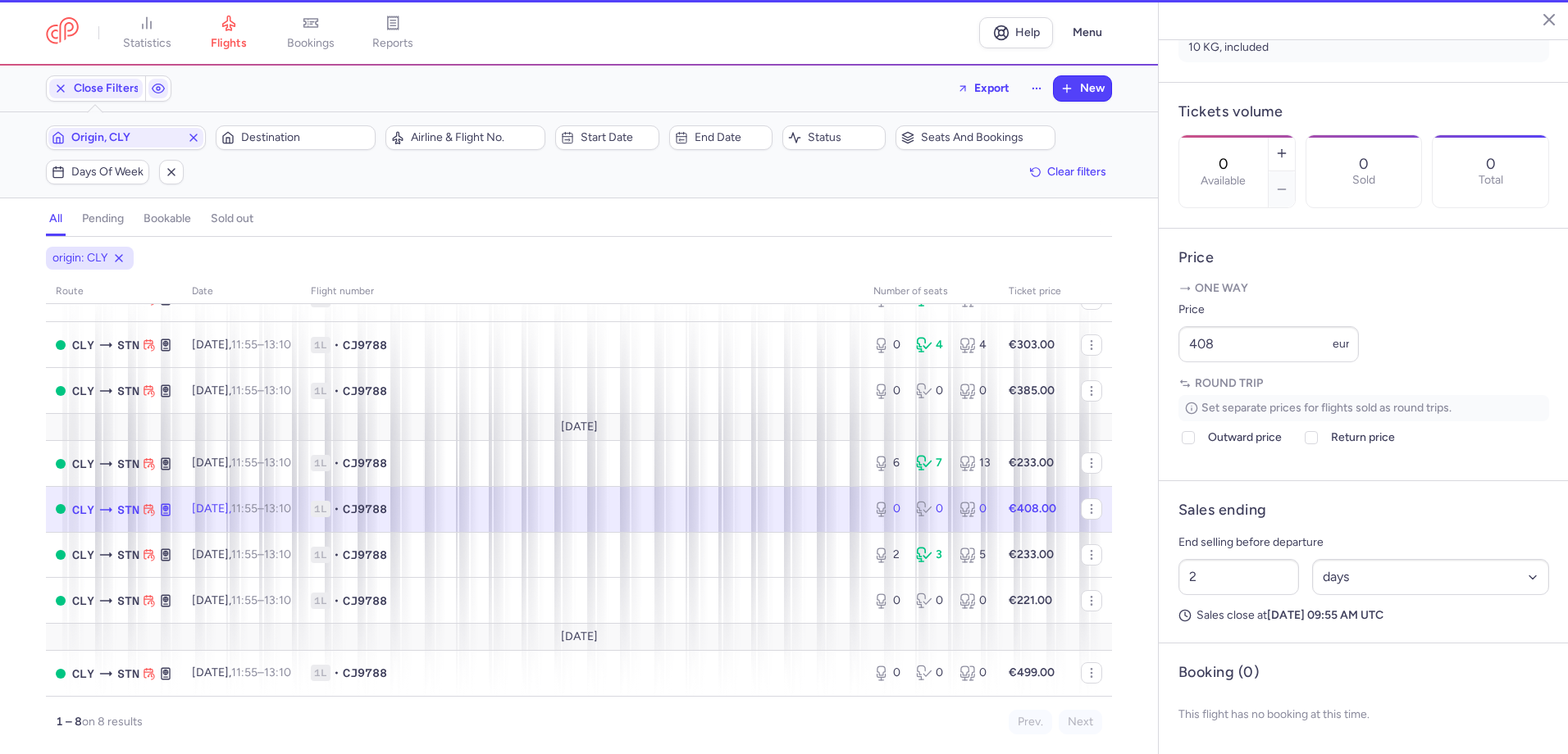
scroll to position [467, 0]
click at [604, 734] on div "Prev. Next" at bounding box center [840, 722] width 523 height 24
